Goal: Task Accomplishment & Management: Manage account settings

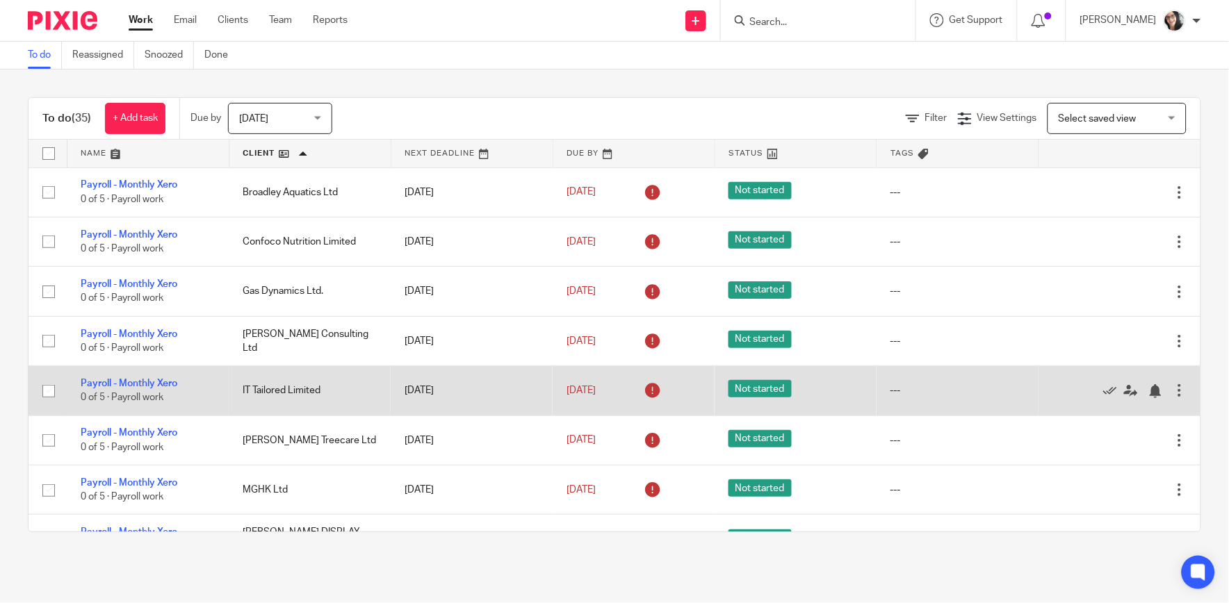
click at [1172, 391] on div at bounding box center [1179, 391] width 14 height 14
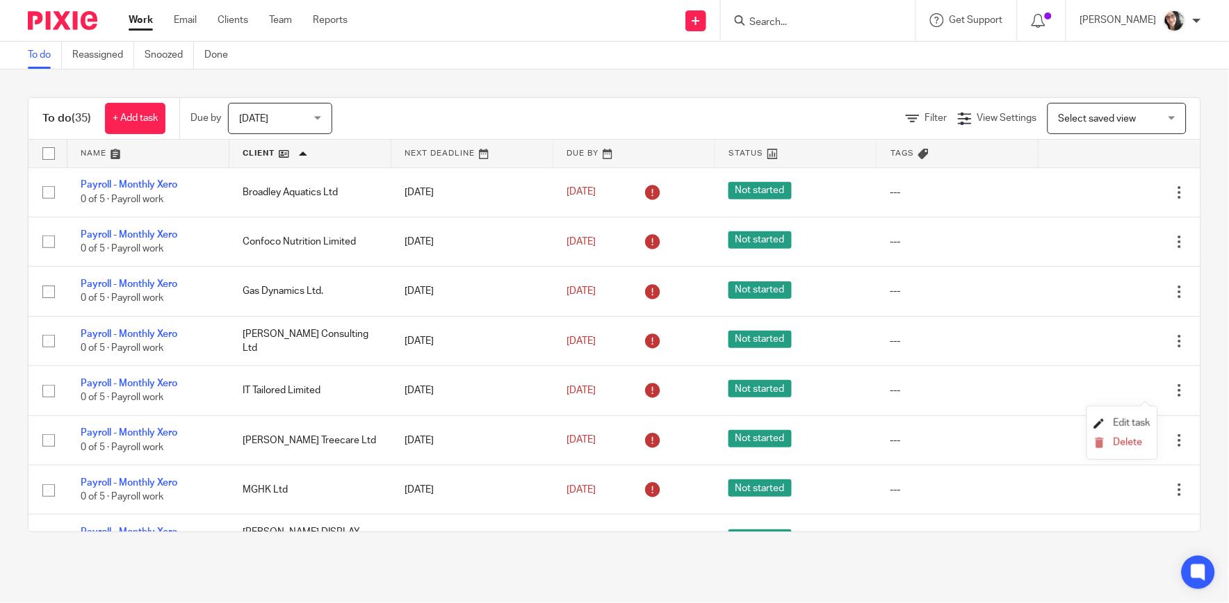
click at [1142, 425] on span "Edit task" at bounding box center [1131, 423] width 37 height 10
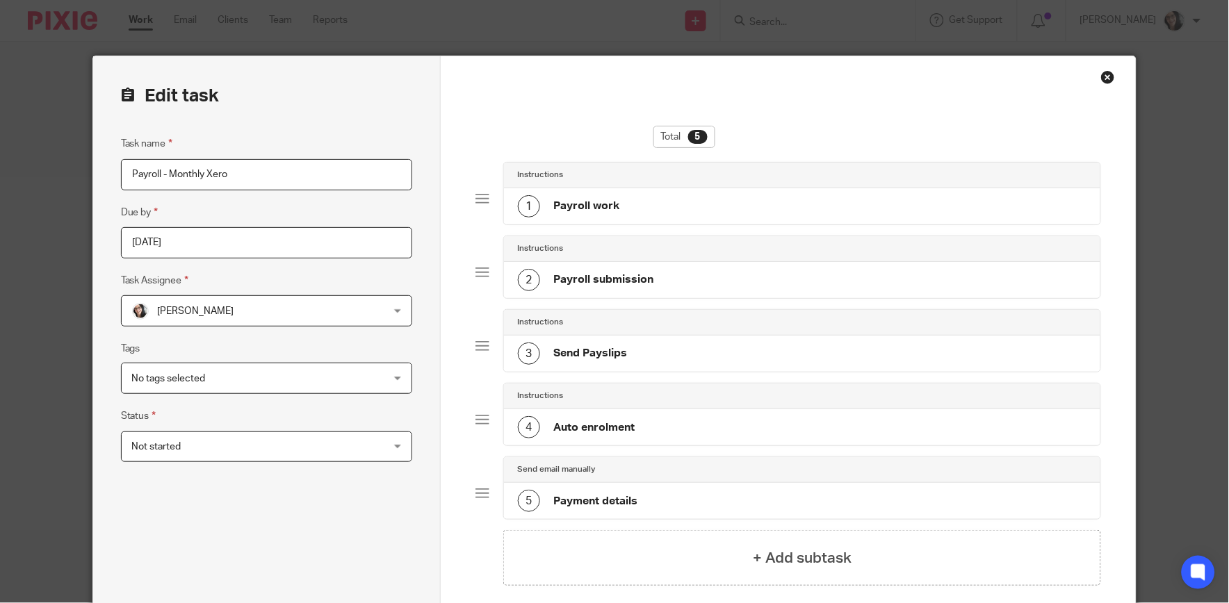
click at [477, 199] on div at bounding box center [482, 199] width 14 height 14
click at [1106, 78] on div "Close this dialog window" at bounding box center [1108, 77] width 14 height 14
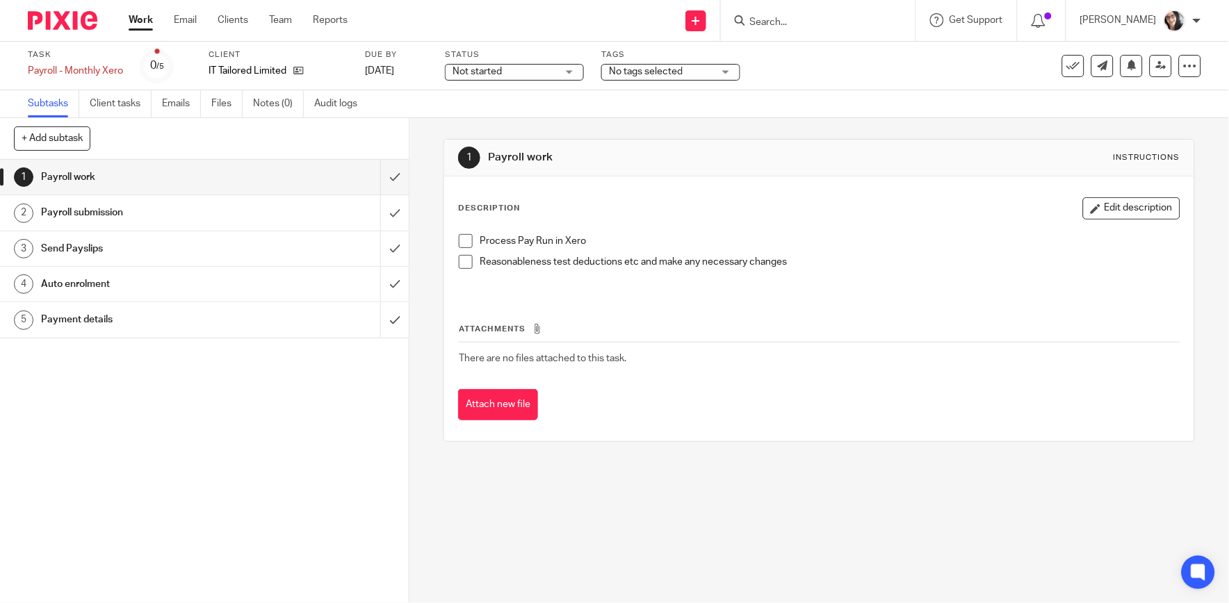
click at [767, 17] on input "Search" at bounding box center [810, 23] width 125 height 13
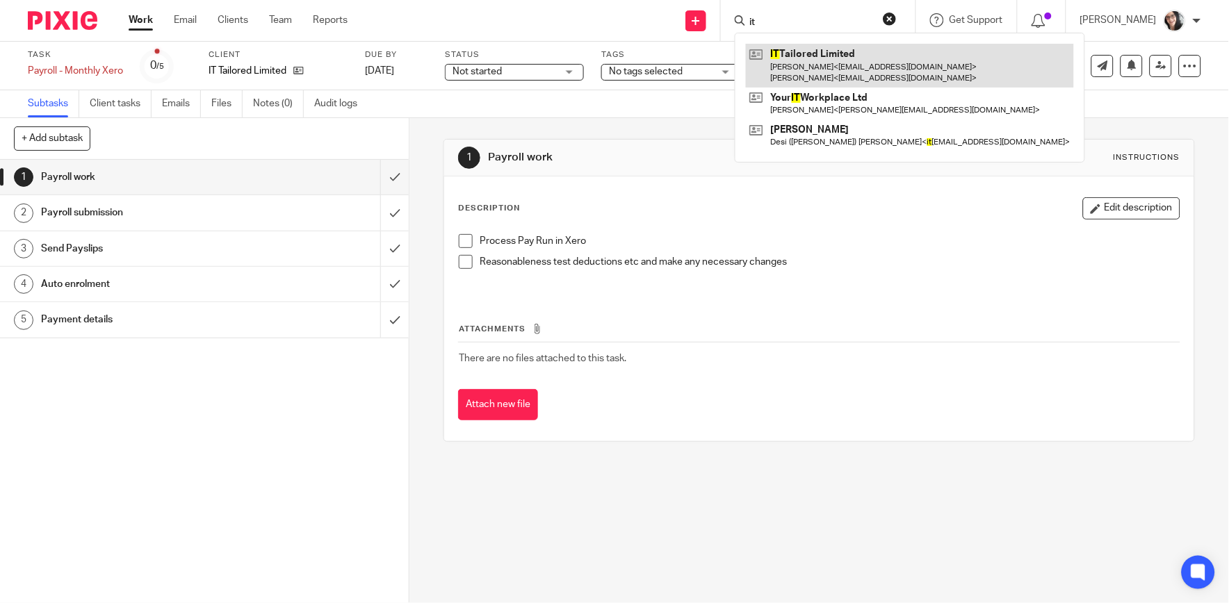
type input "it"
click at [771, 60] on link at bounding box center [910, 65] width 328 height 43
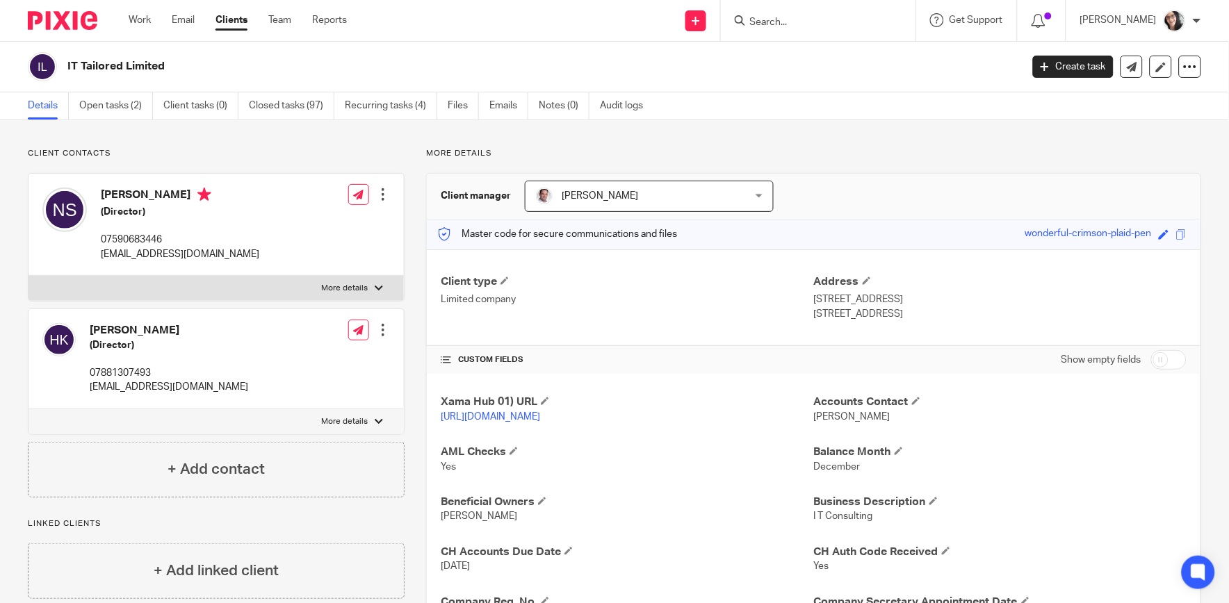
click at [794, 25] on input "Search" at bounding box center [810, 23] width 125 height 13
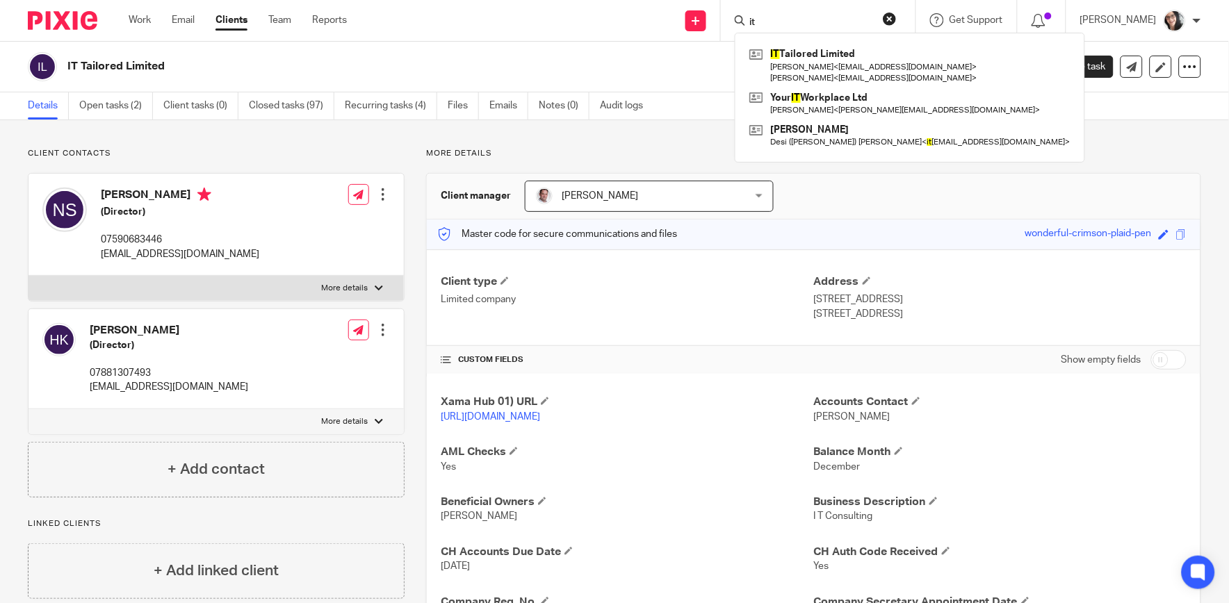
type input "it"
click button "submit" at bounding box center [0, 0] width 0 height 0
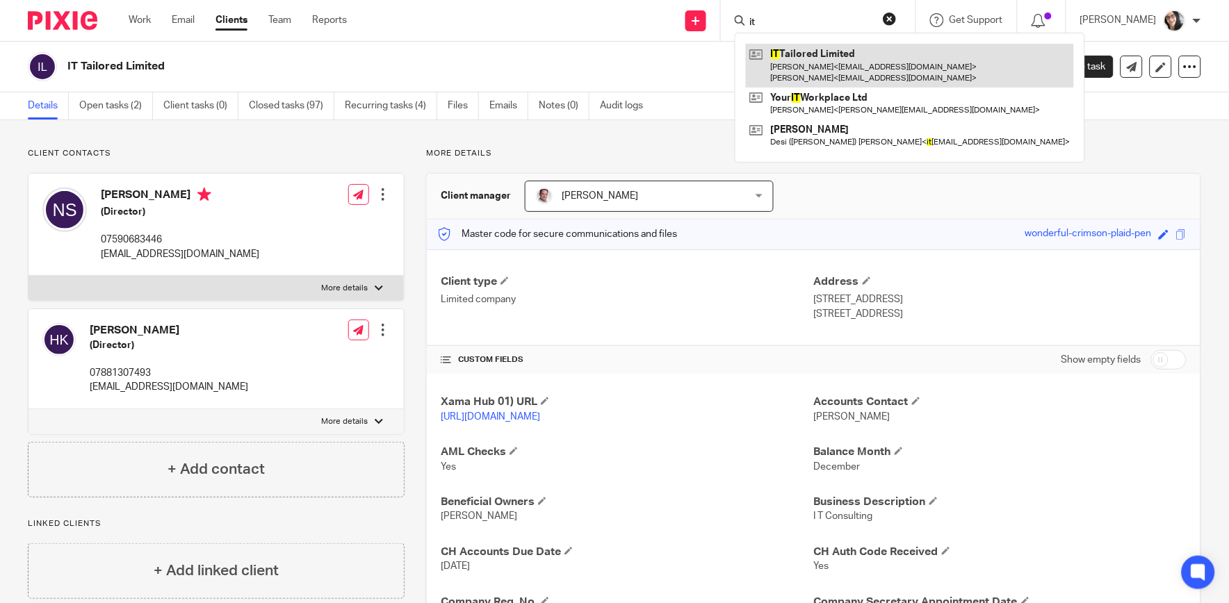
click at [816, 74] on link at bounding box center [910, 65] width 328 height 43
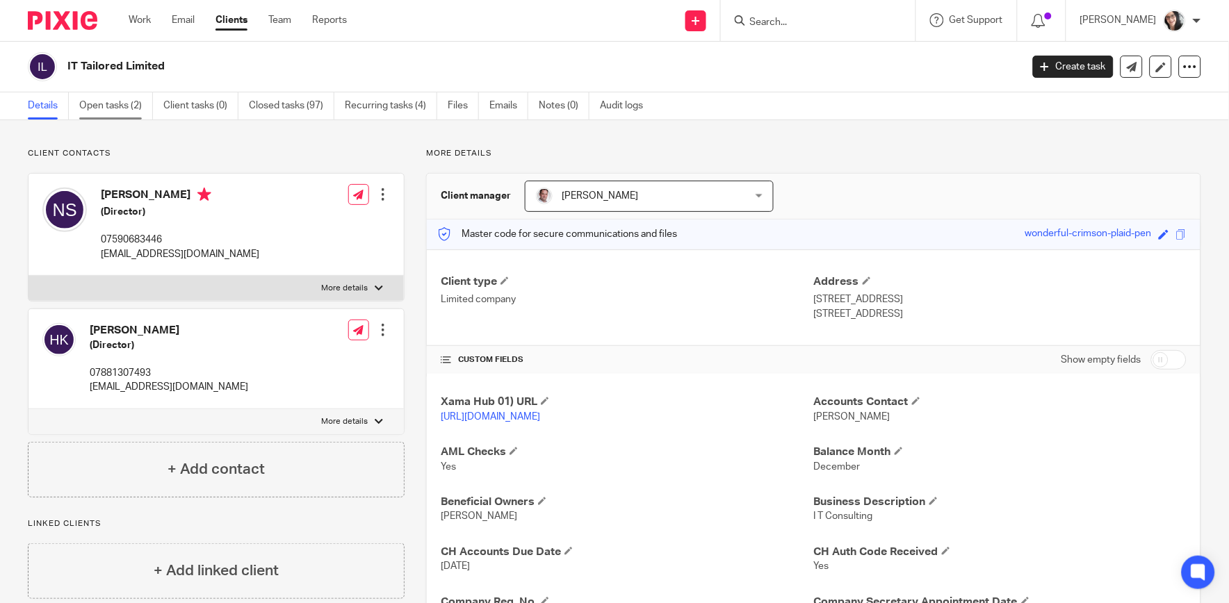
click at [127, 104] on link "Open tasks (2)" at bounding box center [116, 105] width 74 height 27
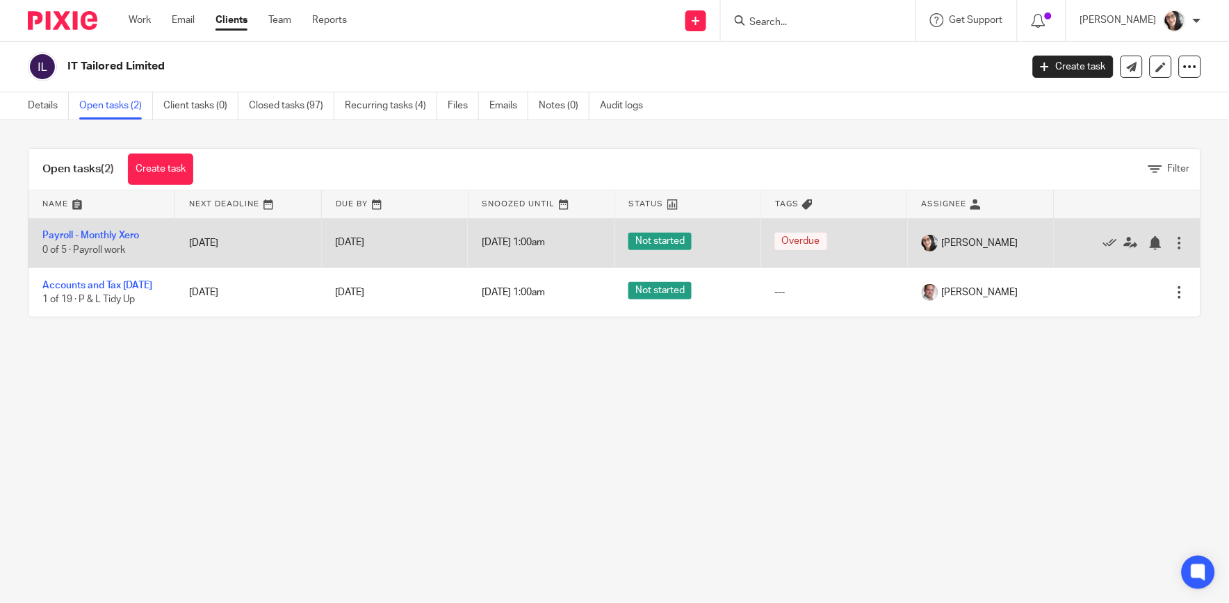
click at [1172, 242] on div at bounding box center [1179, 243] width 14 height 14
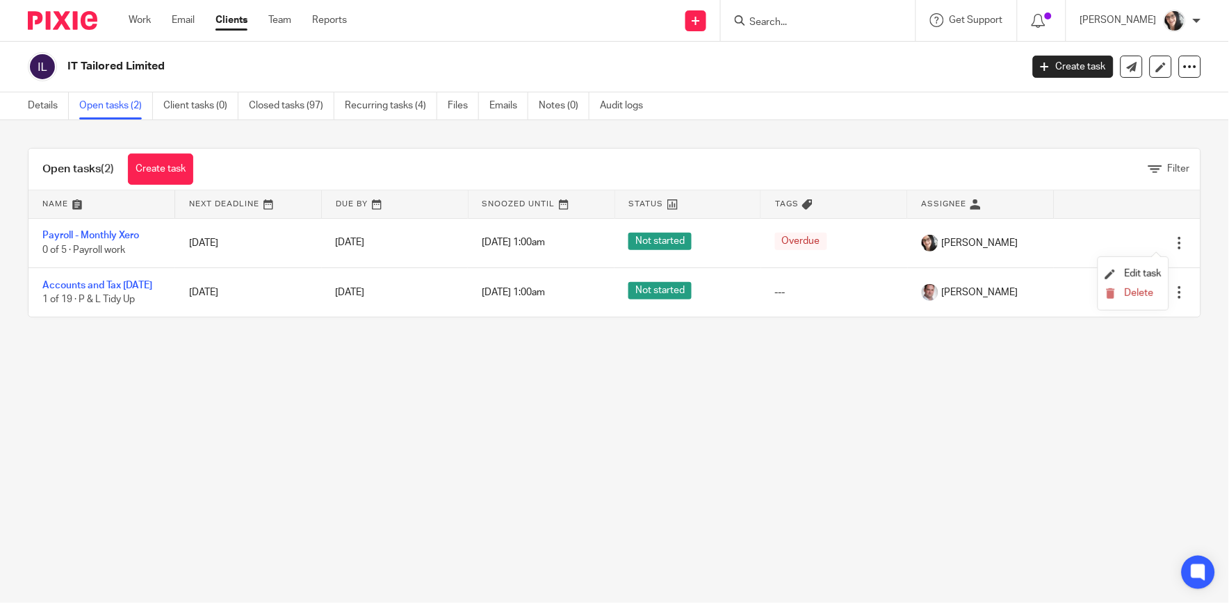
click at [1156, 286] on li "Delete" at bounding box center [1133, 294] width 56 height 18
click at [1143, 293] on span "Delete" at bounding box center [1138, 293] width 29 height 10
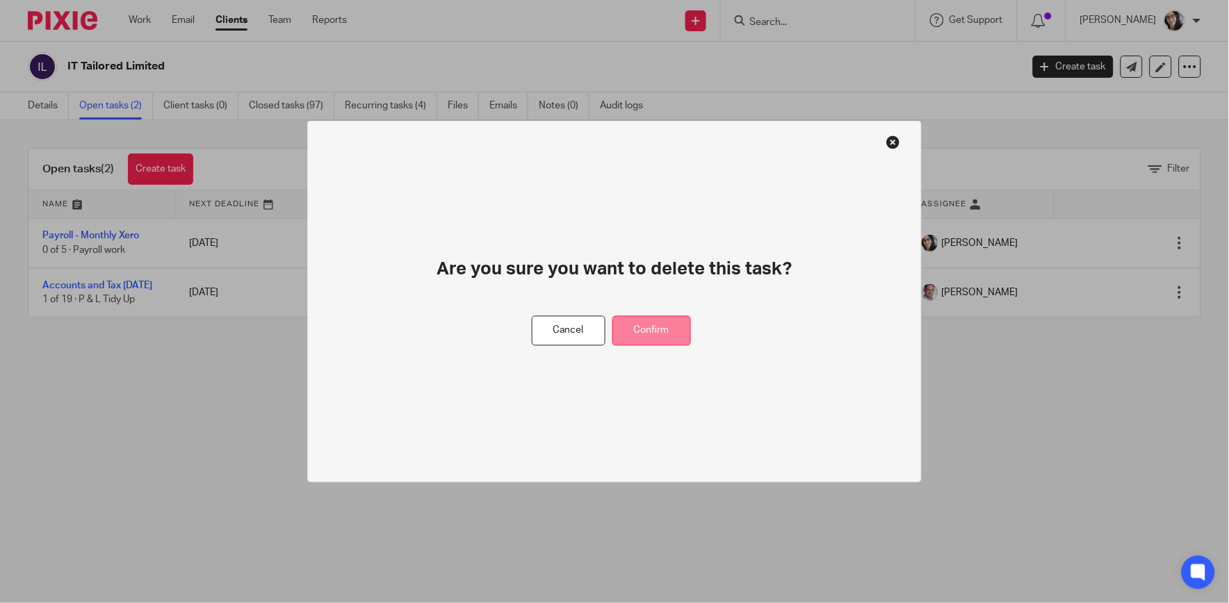
click at [670, 327] on button "Confirm" at bounding box center [651, 331] width 79 height 30
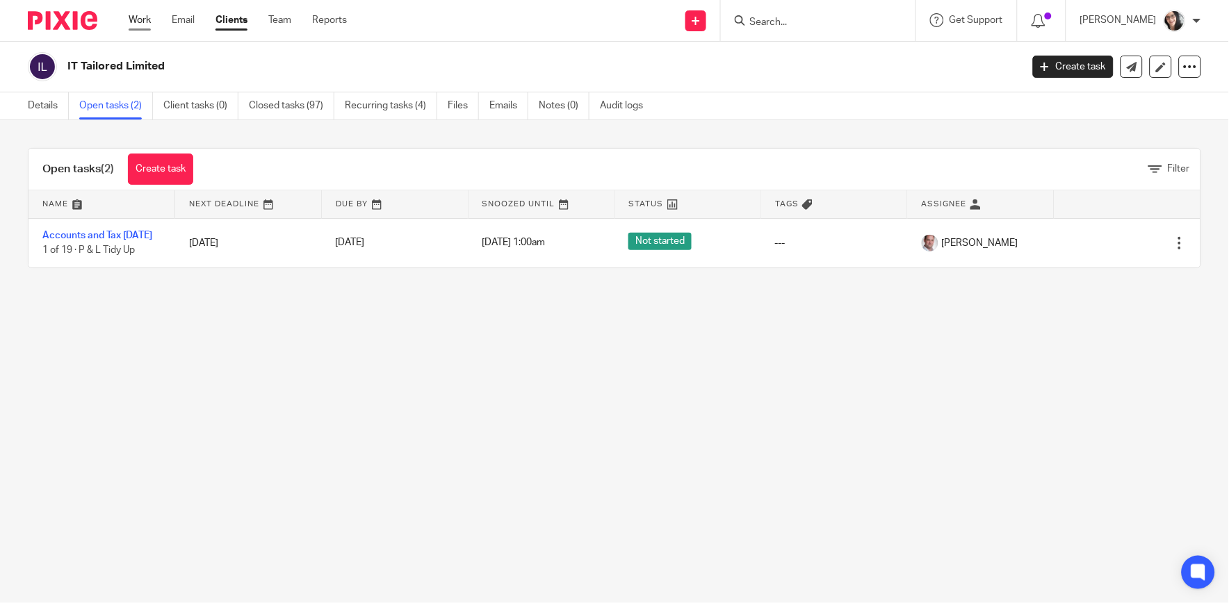
click at [137, 22] on link "Work" at bounding box center [140, 20] width 22 height 14
